Goal: Find specific page/section: Find specific page/section

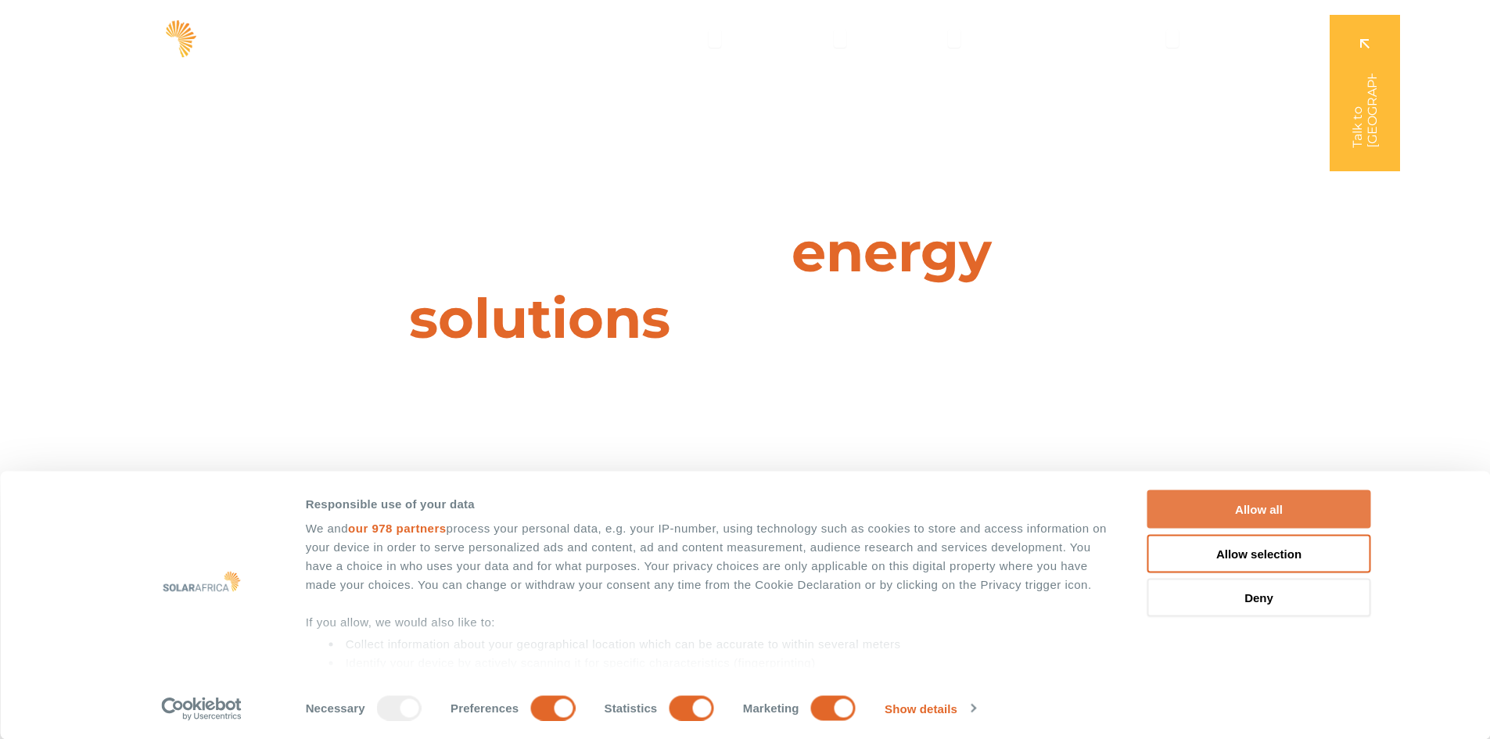
click at [1283, 498] on button "Allow all" at bounding box center [1260, 510] width 224 height 38
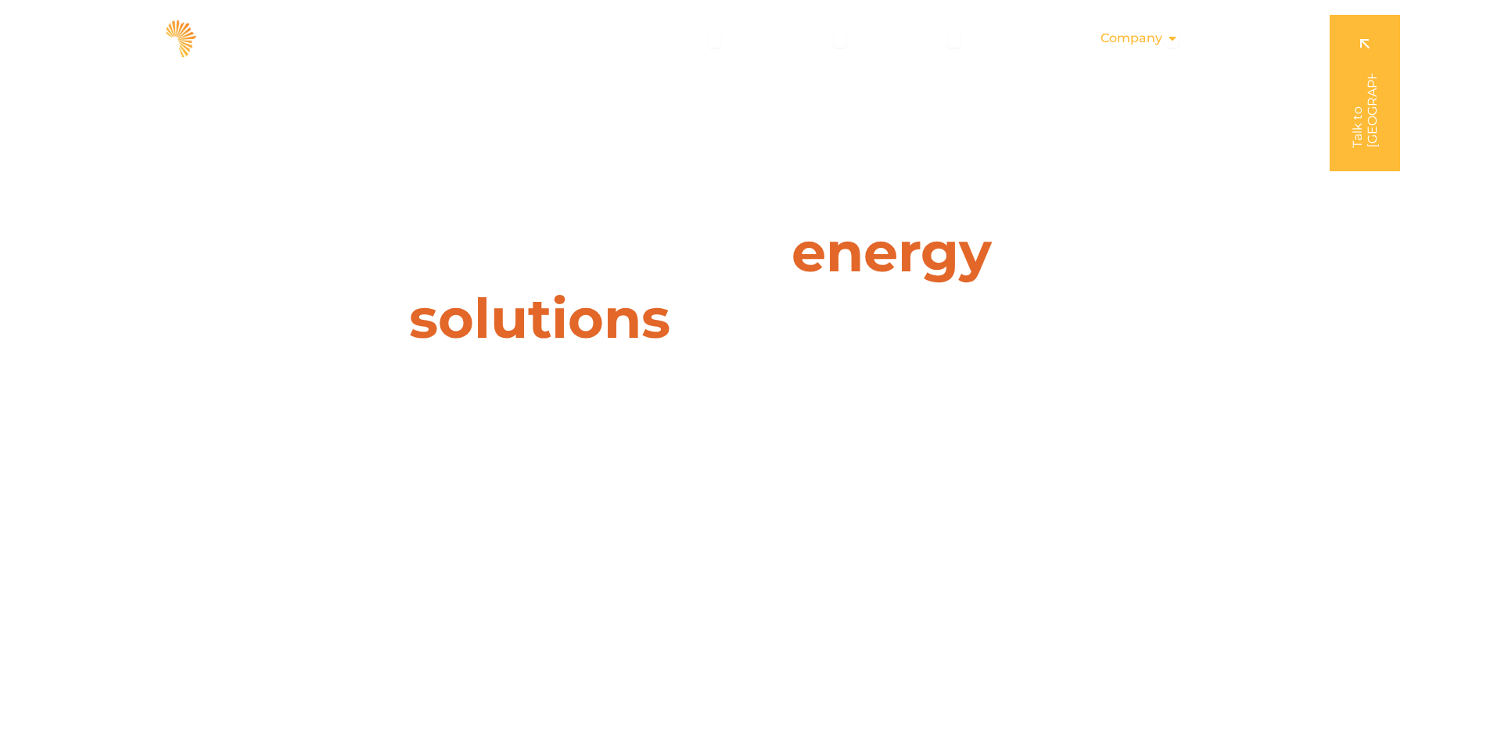
click at [1173, 36] on icon "Menu" at bounding box center [1173, 38] width 13 height 13
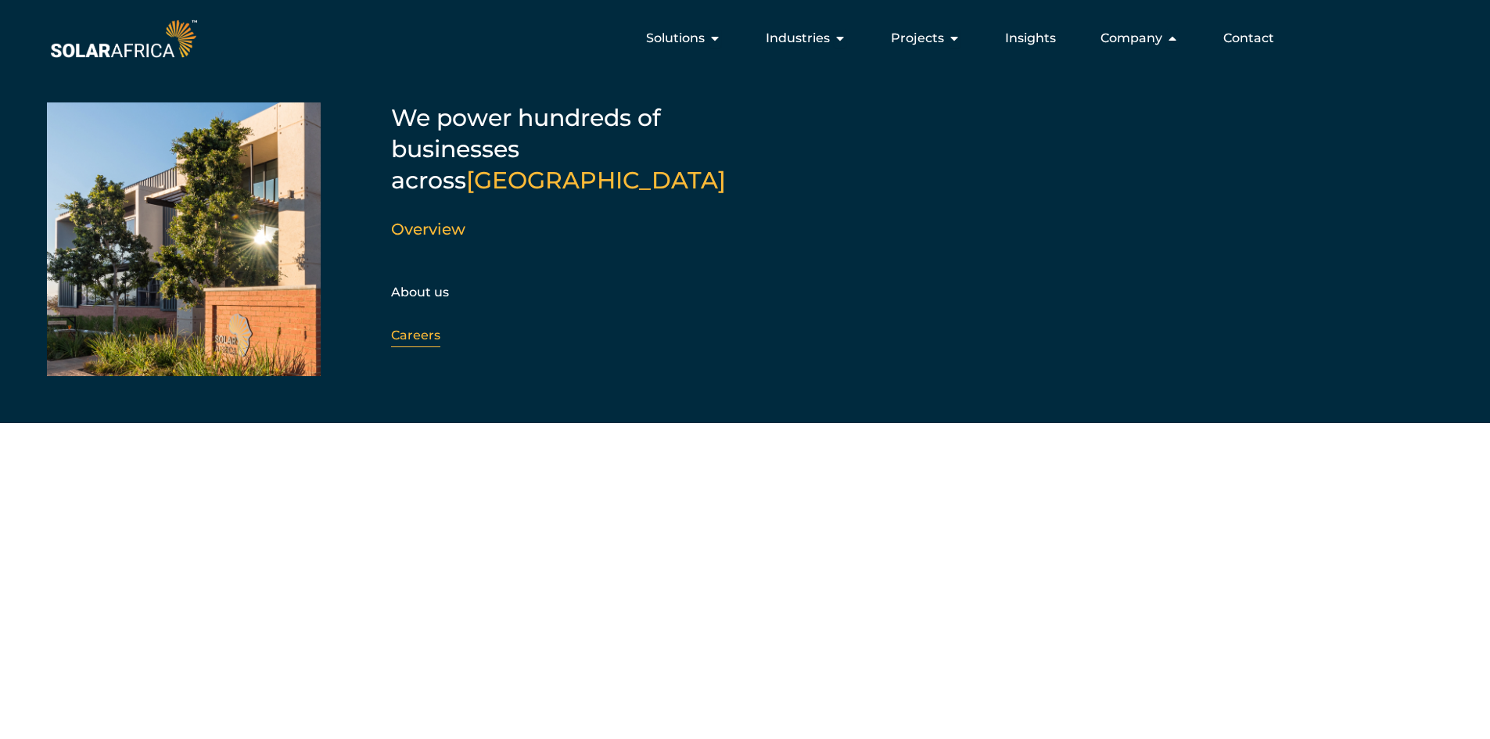
click at [412, 328] on link "Careers" at bounding box center [415, 335] width 49 height 15
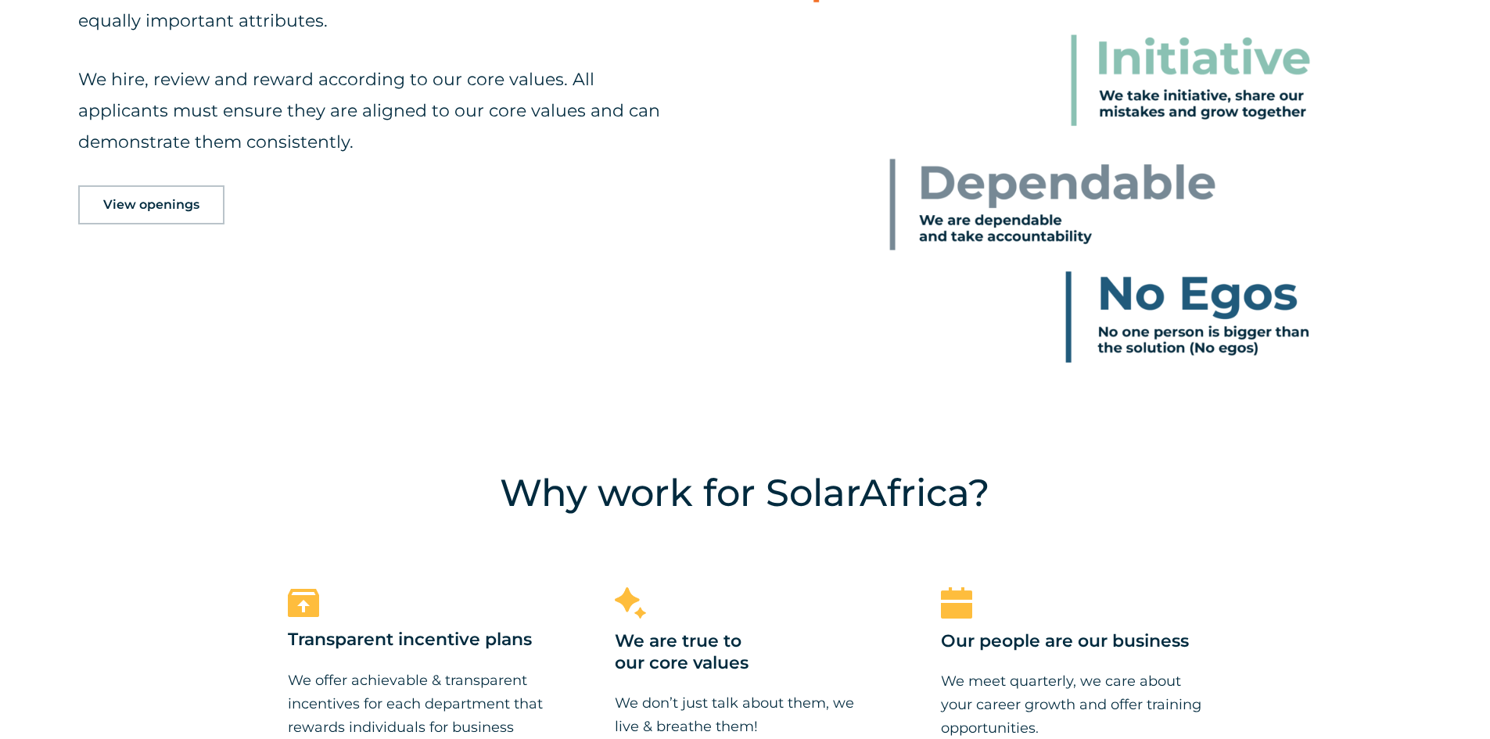
scroll to position [1095, 0]
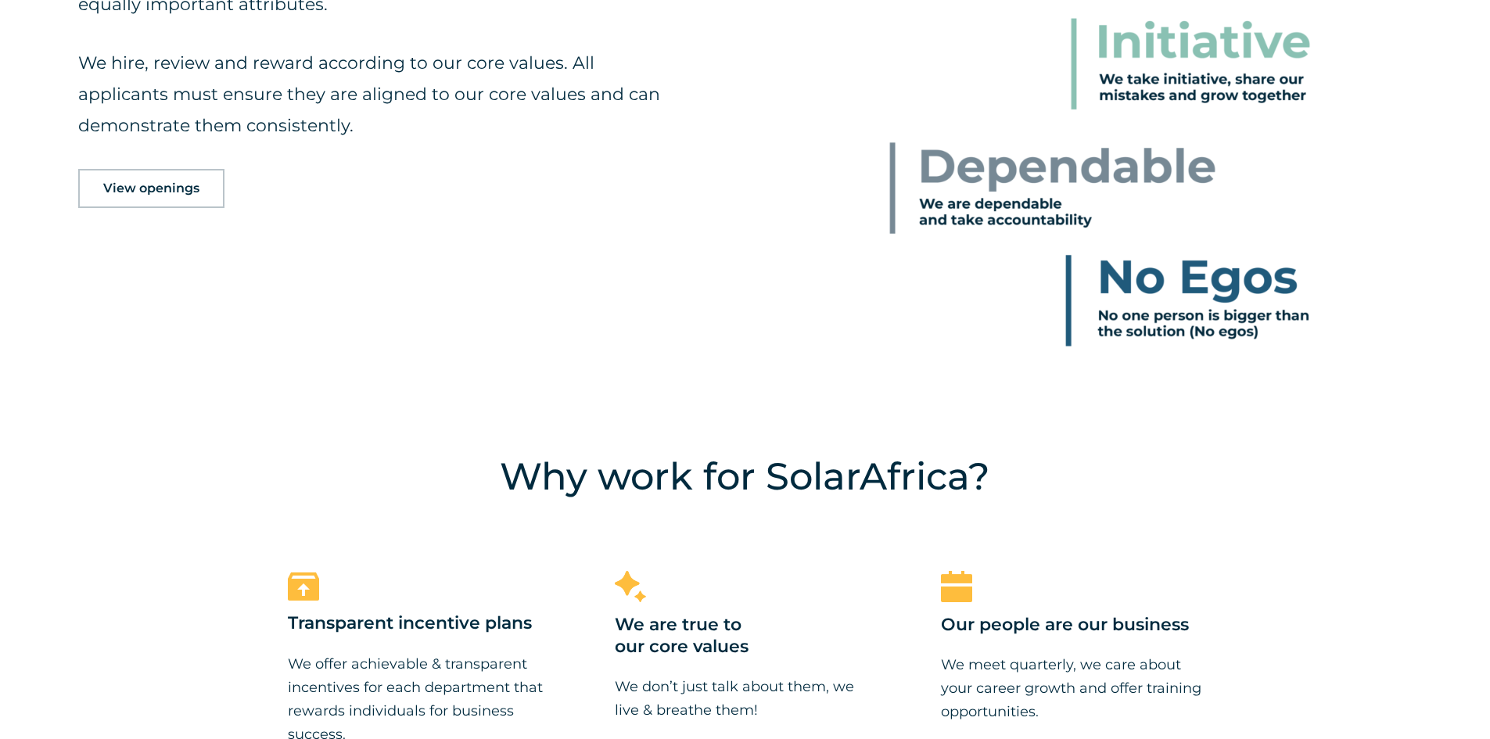
click at [150, 183] on span "View openings" at bounding box center [151, 188] width 96 height 13
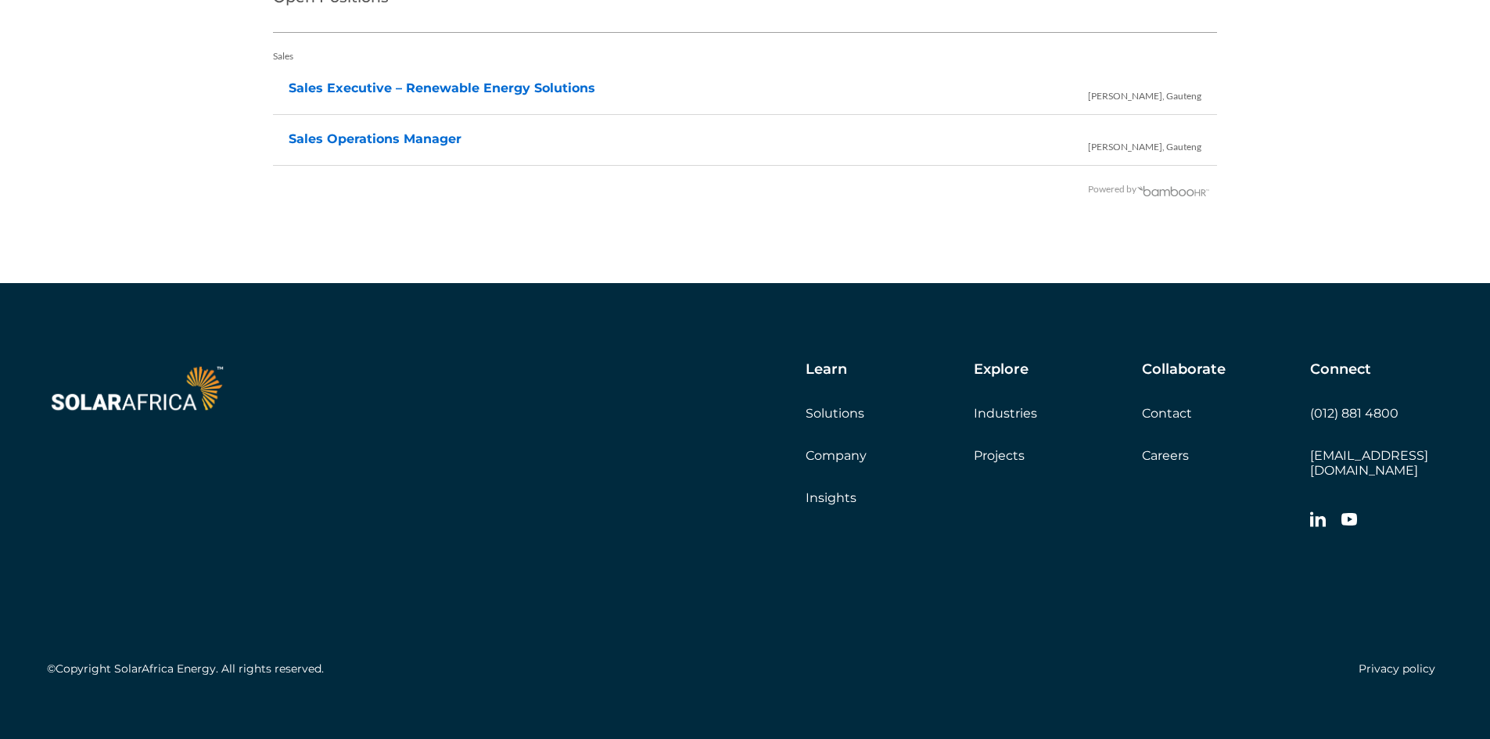
scroll to position [3382, 0]
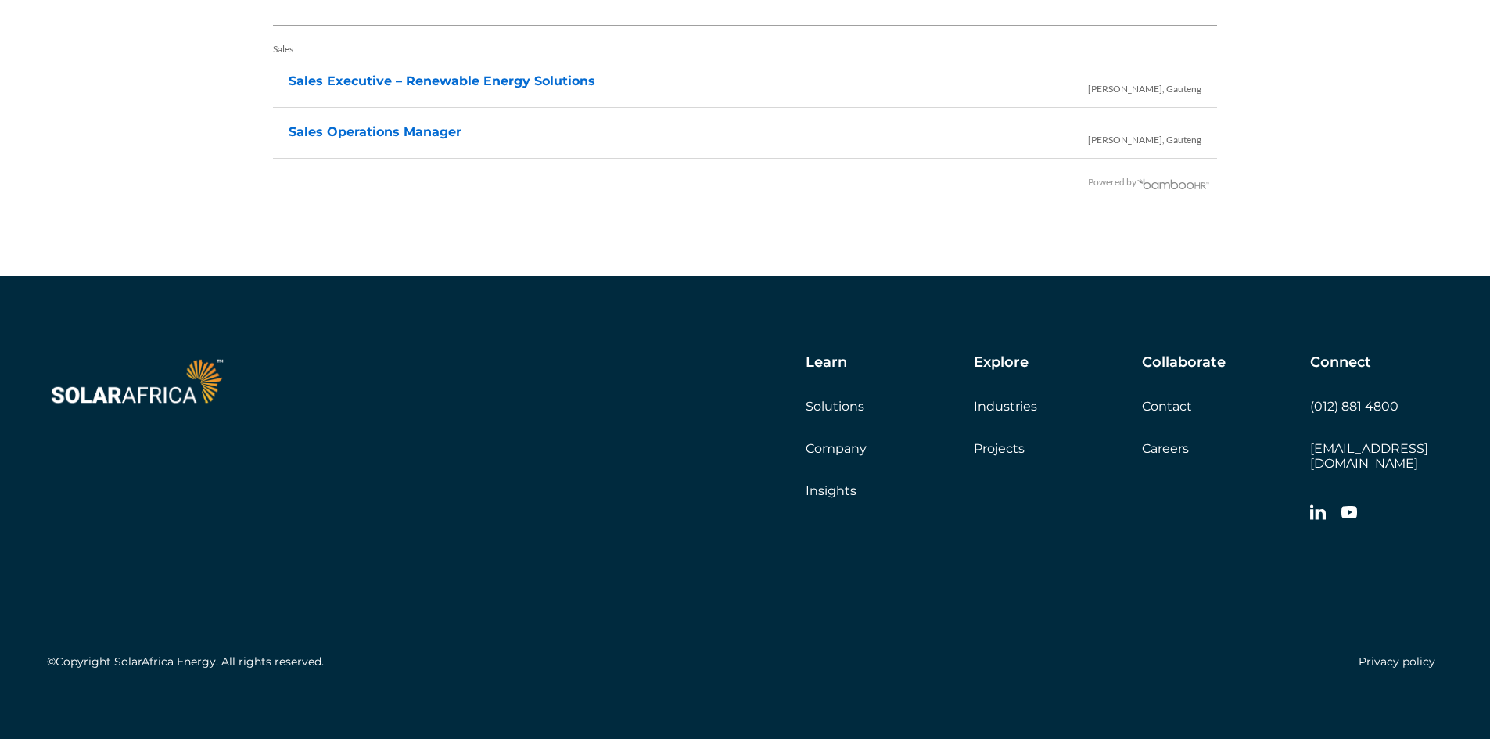
click at [1313, 505] on icon at bounding box center [1319, 512] width 16 height 15
